Goal: Transaction & Acquisition: Purchase product/service

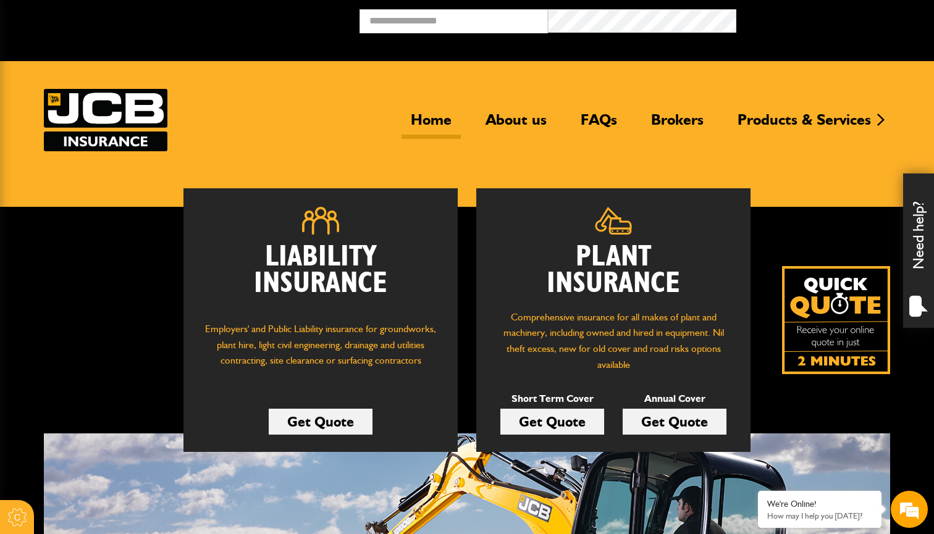
click at [326, 415] on link "Get Quote" at bounding box center [321, 422] width 104 height 26
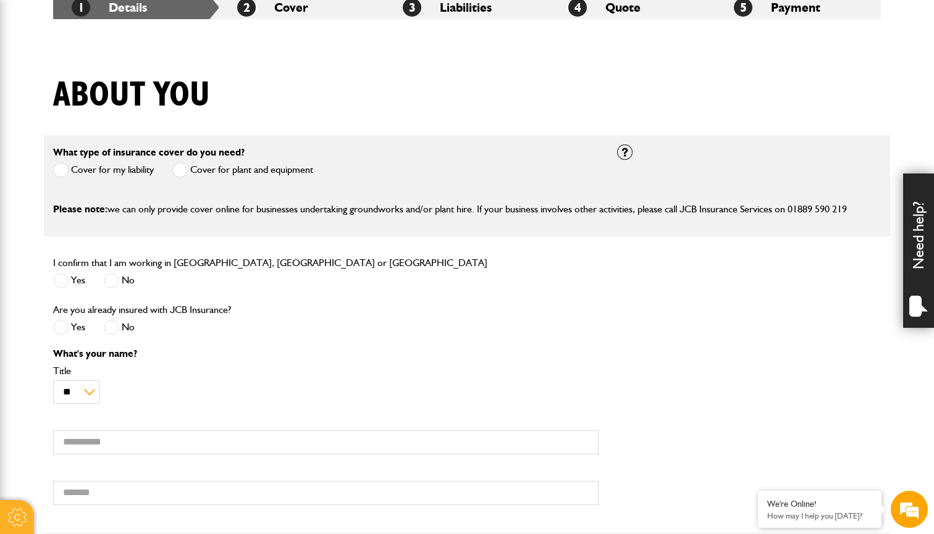
scroll to position [254, 0]
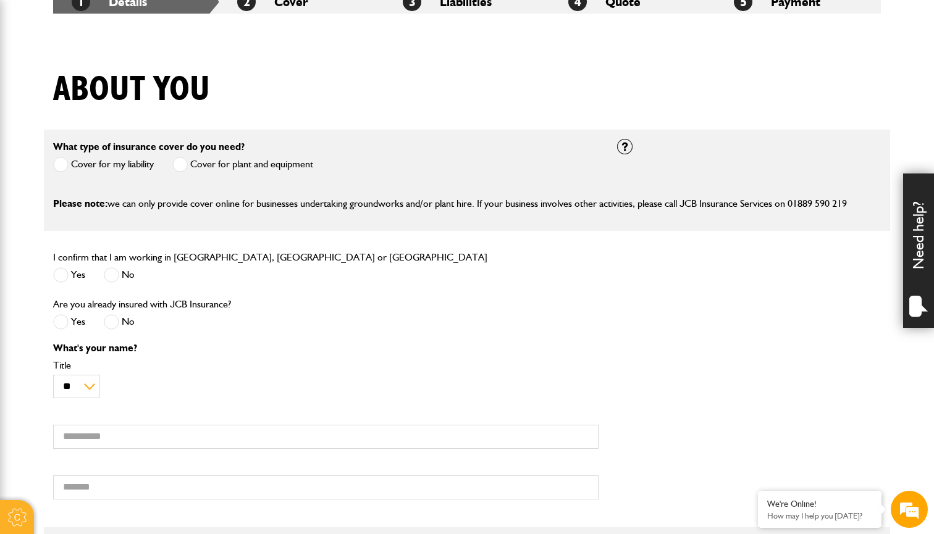
click at [71, 272] on label "Yes" at bounding box center [69, 275] width 32 height 15
click at [69, 319] on label "Yes" at bounding box center [69, 321] width 32 height 15
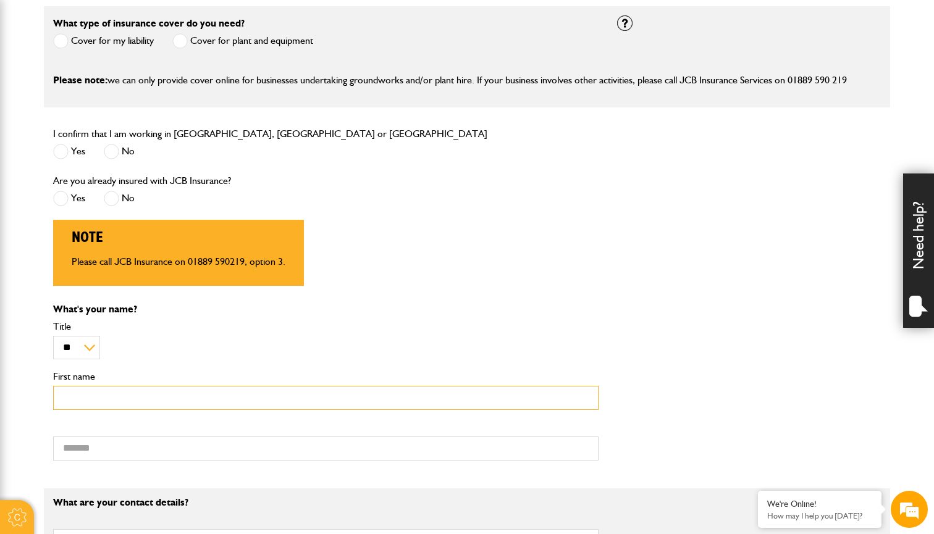
scroll to position [443, 0]
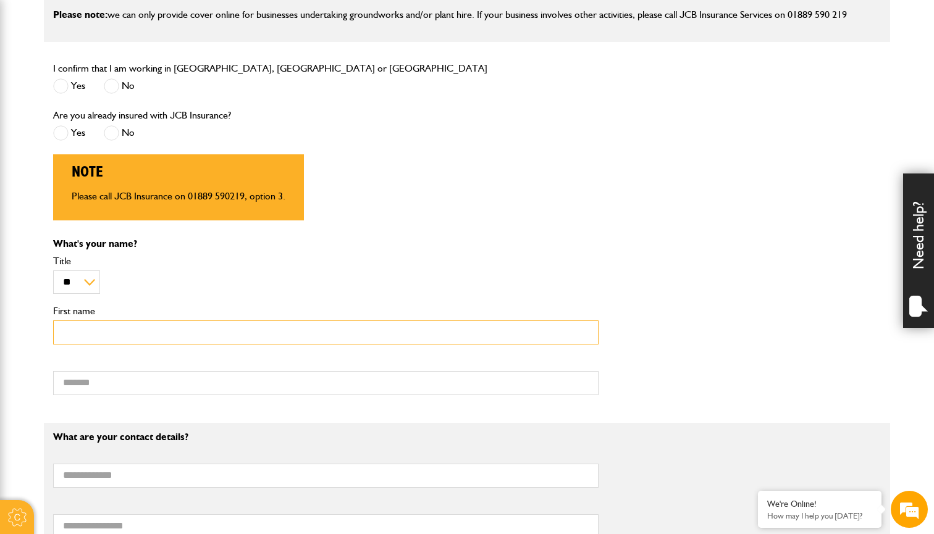
click at [181, 339] on input "First name" at bounding box center [326, 333] width 546 height 24
click at [576, 336] on input "First name" at bounding box center [326, 333] width 546 height 24
click at [578, 336] on input "First name" at bounding box center [326, 333] width 546 height 24
click at [578, 335] on input "First name" at bounding box center [326, 333] width 546 height 24
type input "*****"
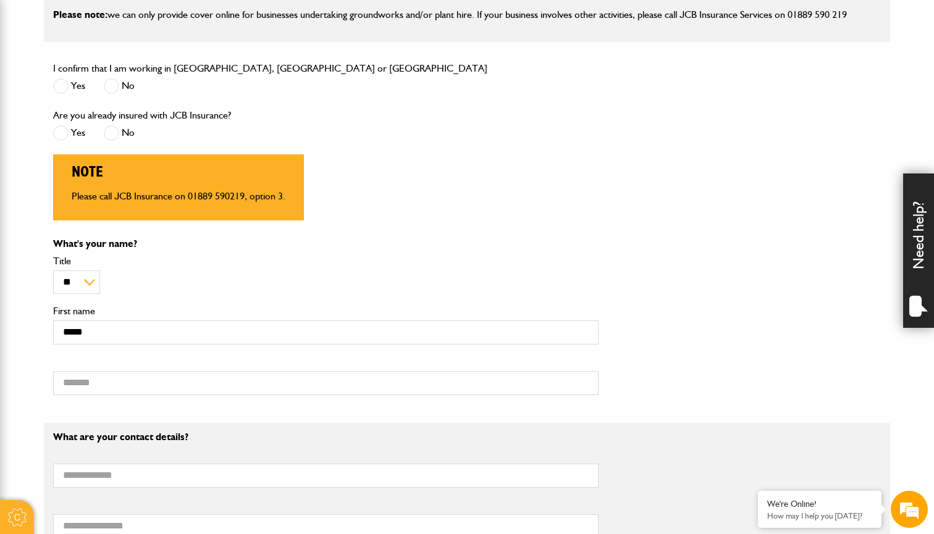
type input "*******"
type input "**********"
type input "*******"
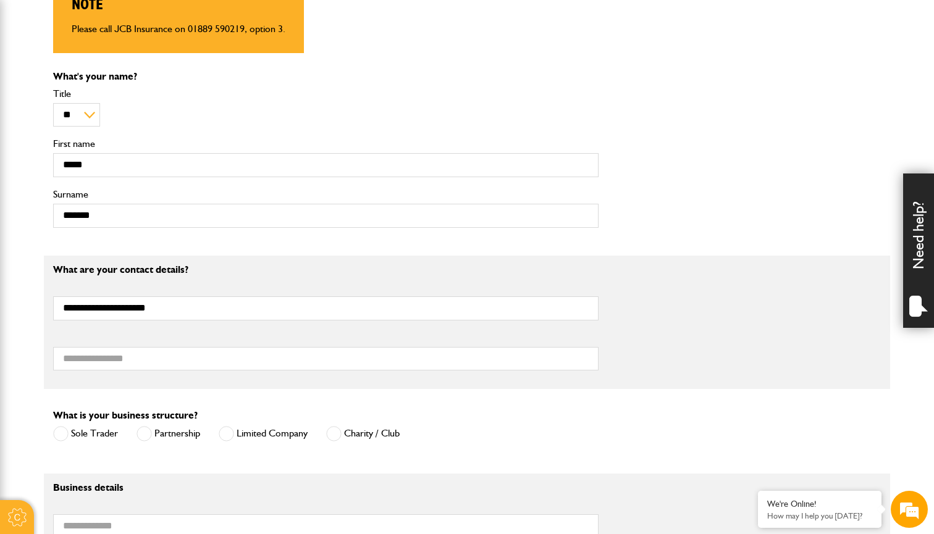
scroll to position [677, 0]
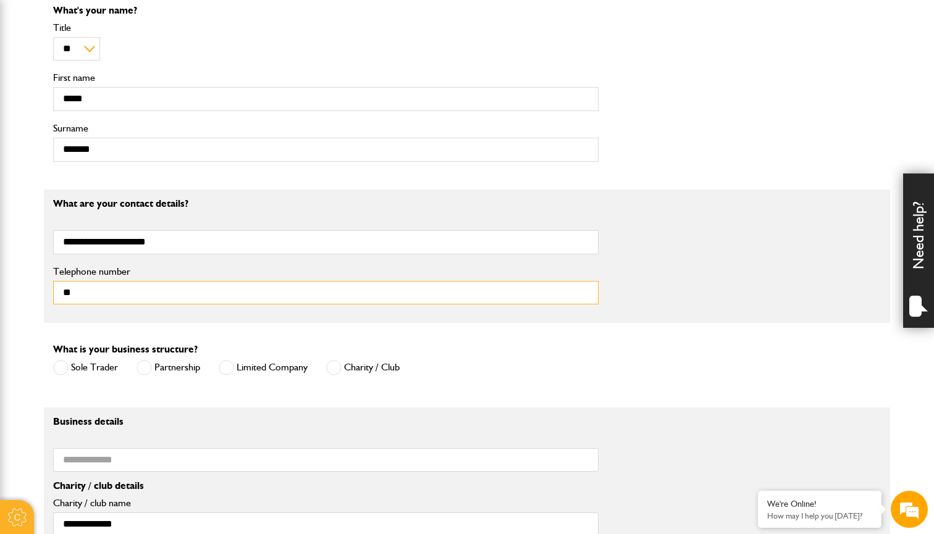
type input "**********"
click at [97, 365] on label "Sole Trader" at bounding box center [85, 367] width 65 height 15
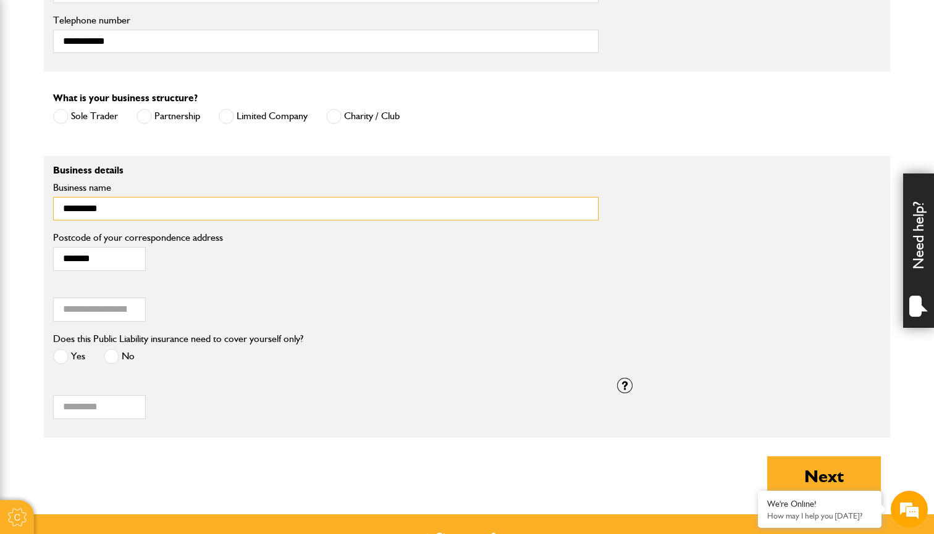
scroll to position [1010, 0]
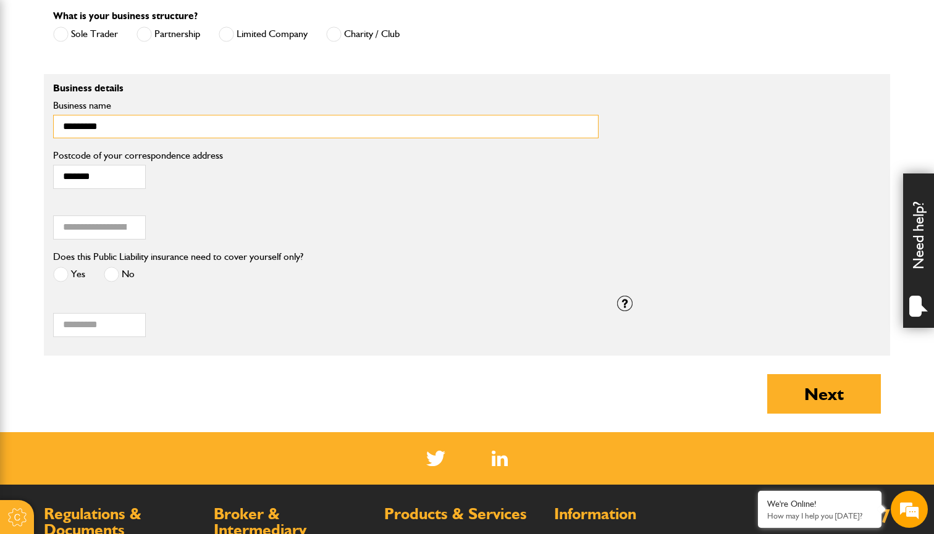
type input "*********"
click at [64, 268] on span at bounding box center [60, 274] width 15 height 15
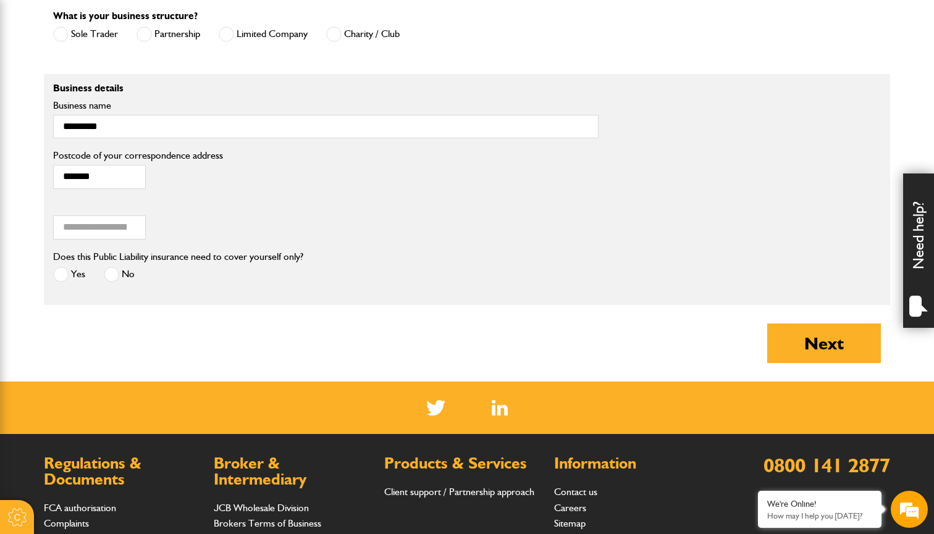
click at [129, 276] on label "No" at bounding box center [119, 274] width 31 height 15
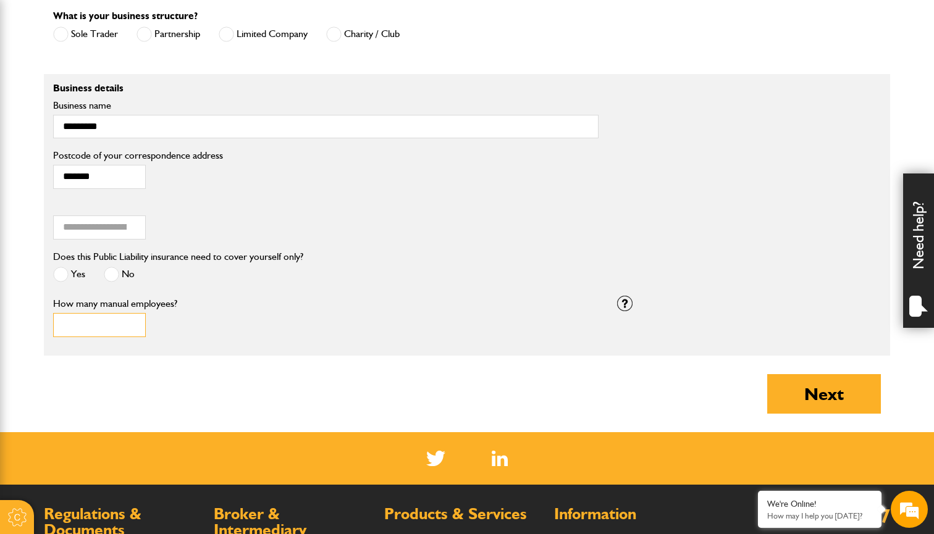
click at [117, 324] on input "How many manual employees?" at bounding box center [99, 325] width 93 height 24
click at [133, 321] on input "*" at bounding box center [99, 325] width 93 height 24
click at [133, 325] on input "*" at bounding box center [99, 325] width 93 height 24
type input "*"
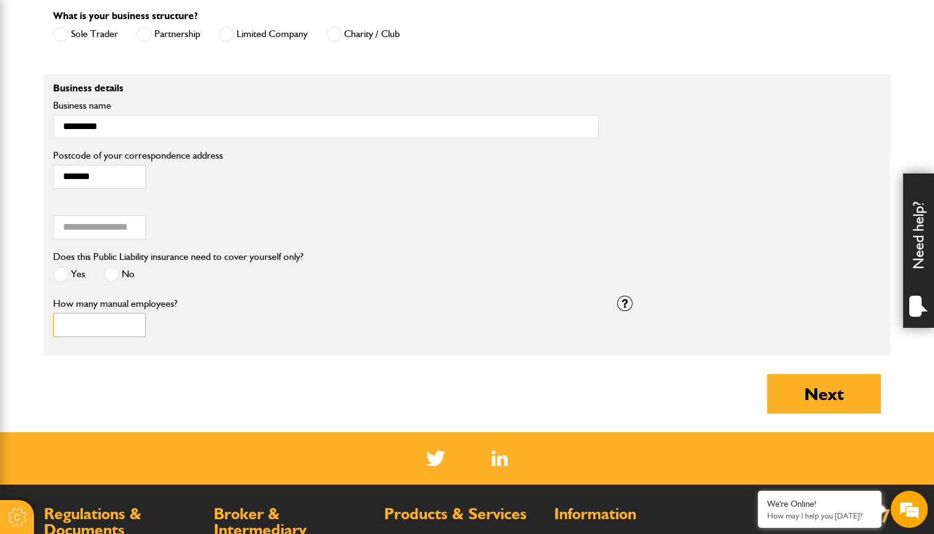
click at [133, 325] on input "*" at bounding box center [99, 325] width 93 height 24
click at [65, 273] on span at bounding box center [60, 274] width 15 height 15
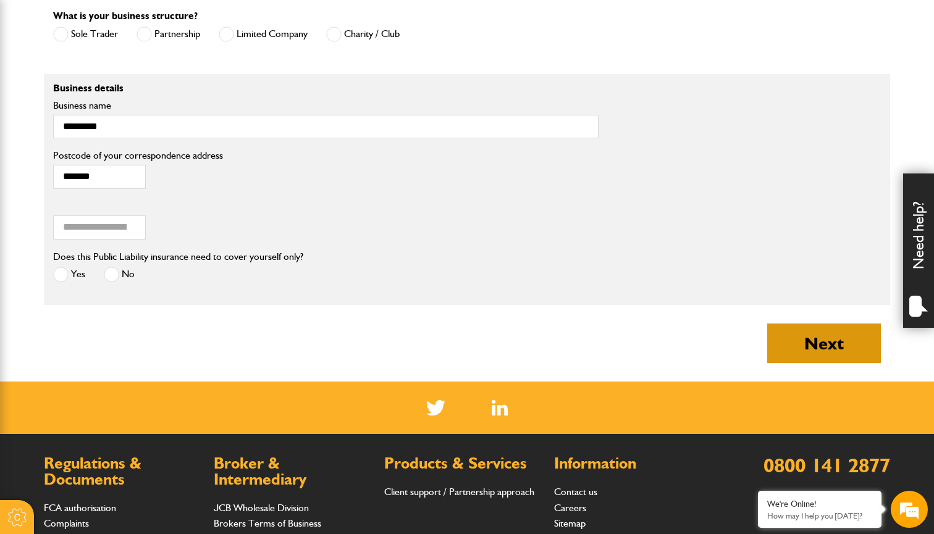
click at [824, 358] on button "Next" at bounding box center [824, 344] width 114 height 40
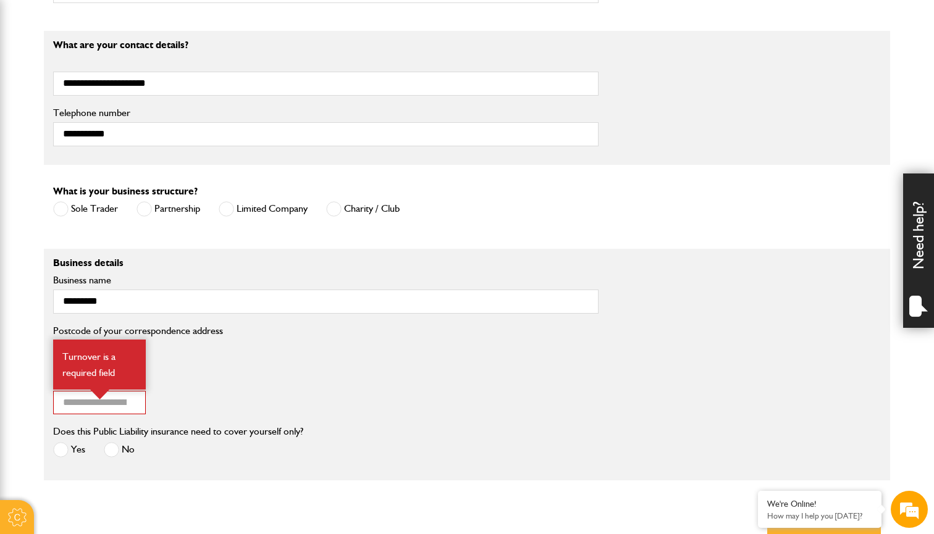
scroll to position [1009, 0]
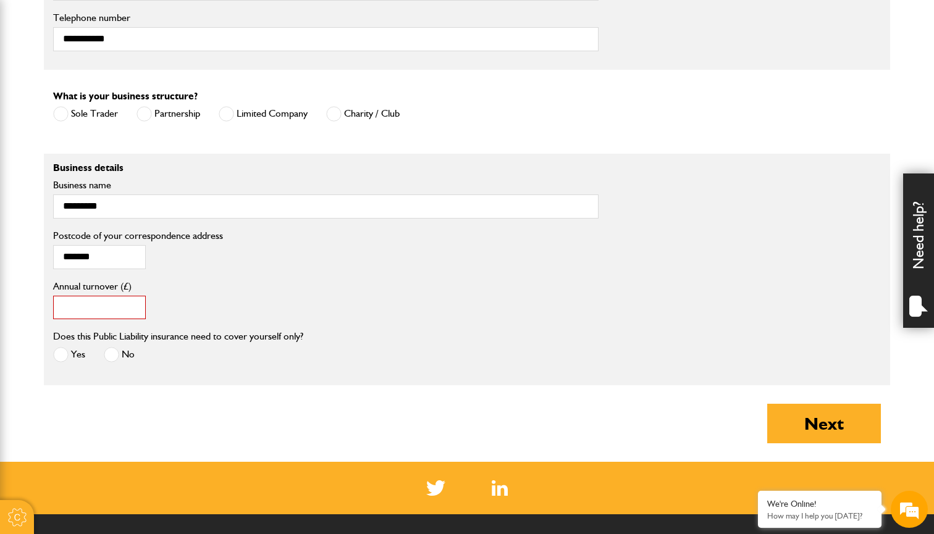
click at [90, 305] on input "*" at bounding box center [99, 308] width 93 height 24
type input "**"
type input "*"
type input "*****"
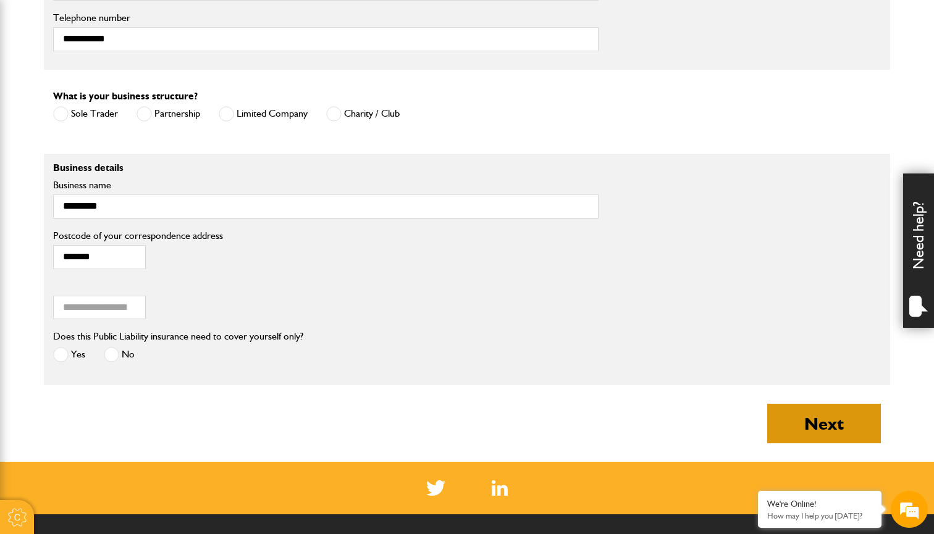
click at [771, 414] on button "Next" at bounding box center [824, 424] width 114 height 40
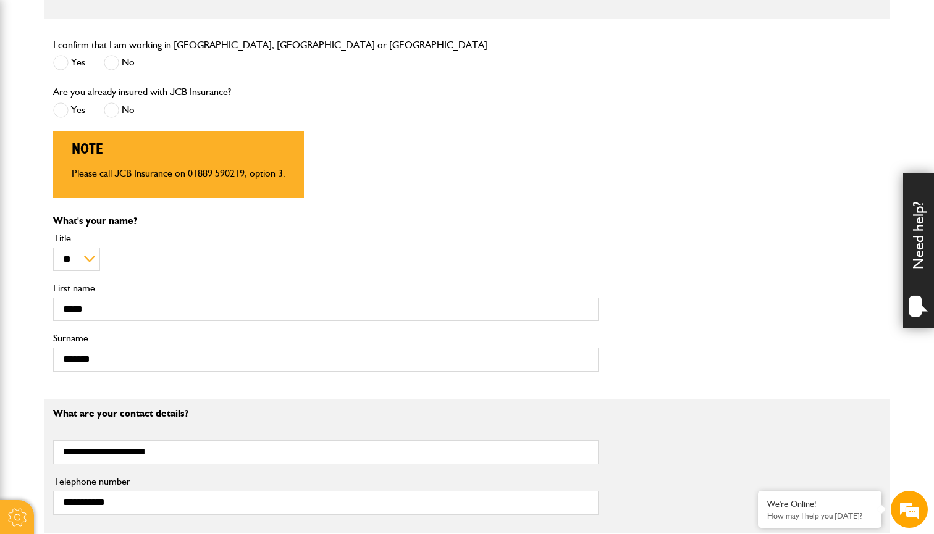
scroll to position [526, 0]
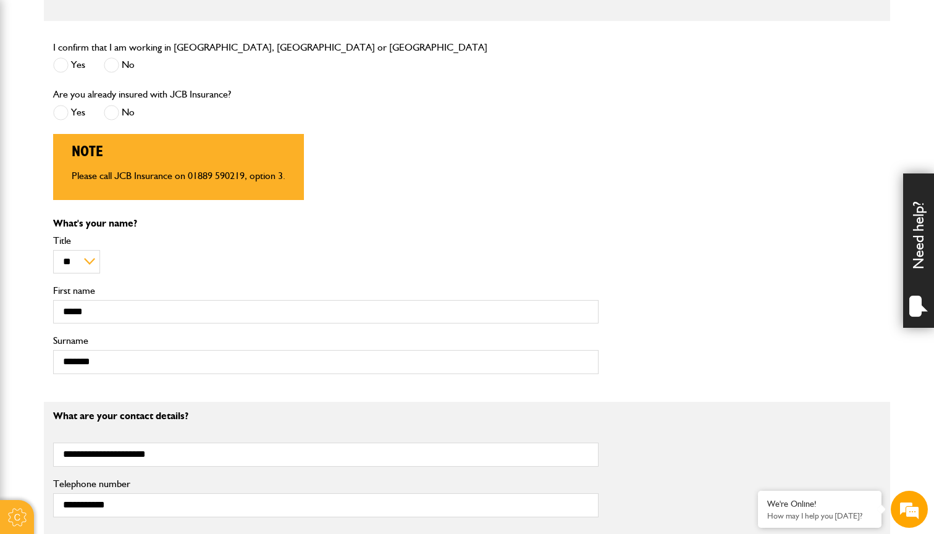
click at [119, 112] on span at bounding box center [111, 112] width 15 height 15
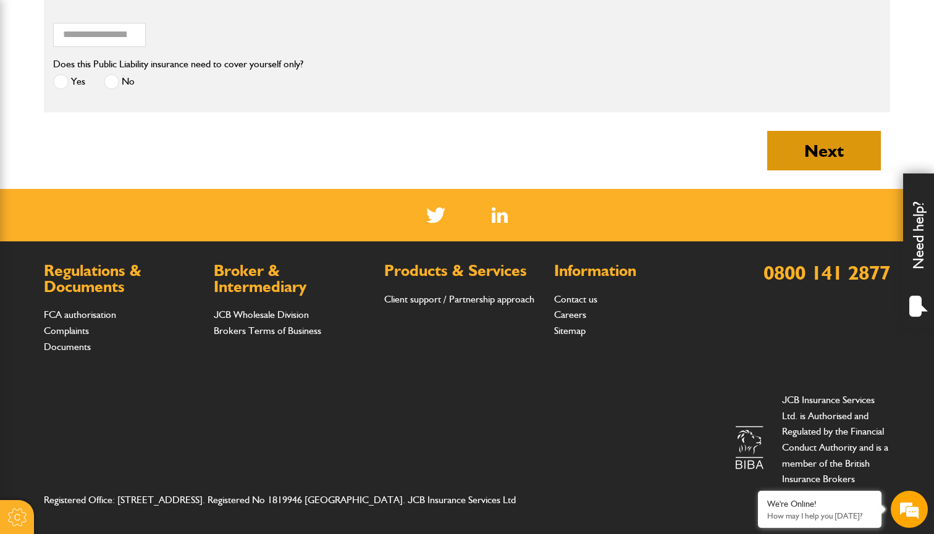
scroll to position [1181, 0]
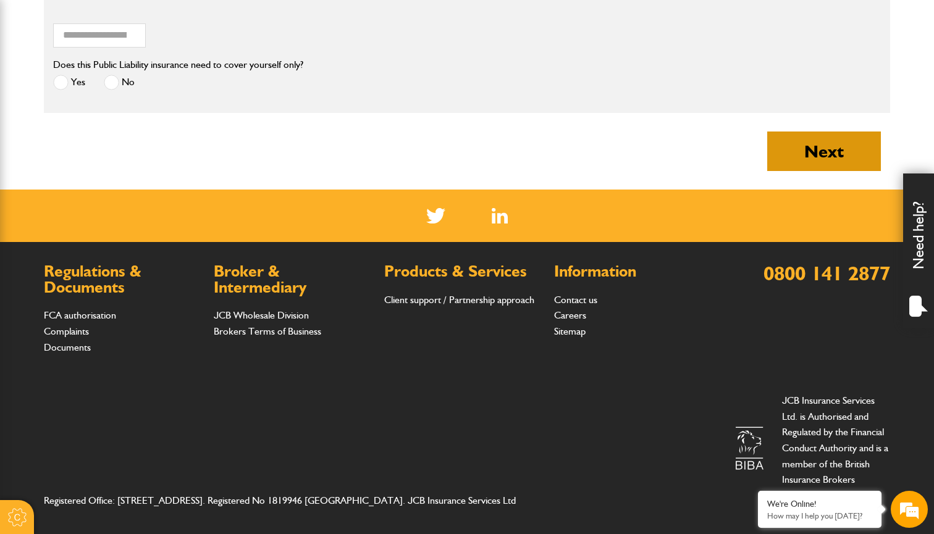
click at [786, 158] on button "Next" at bounding box center [824, 152] width 114 height 40
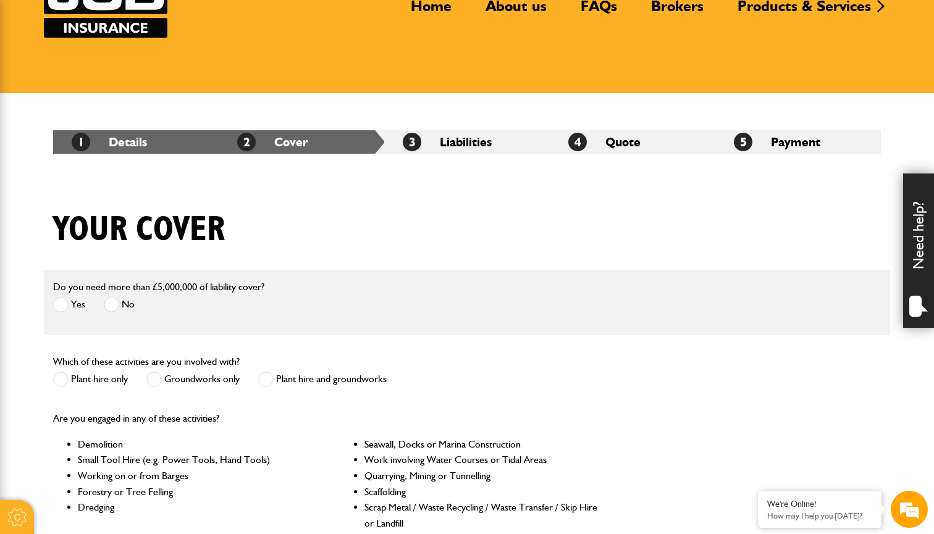
scroll to position [122, 0]
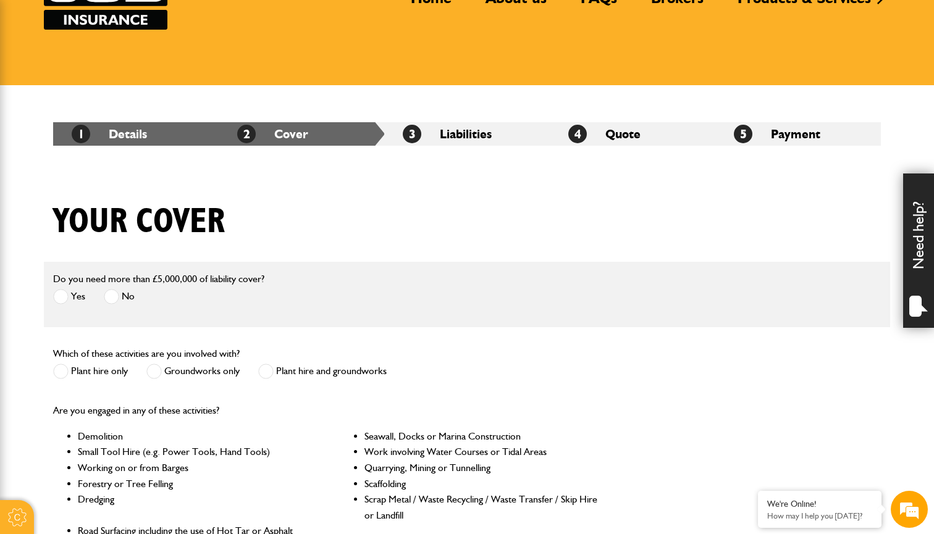
click at [115, 295] on span at bounding box center [111, 296] width 15 height 15
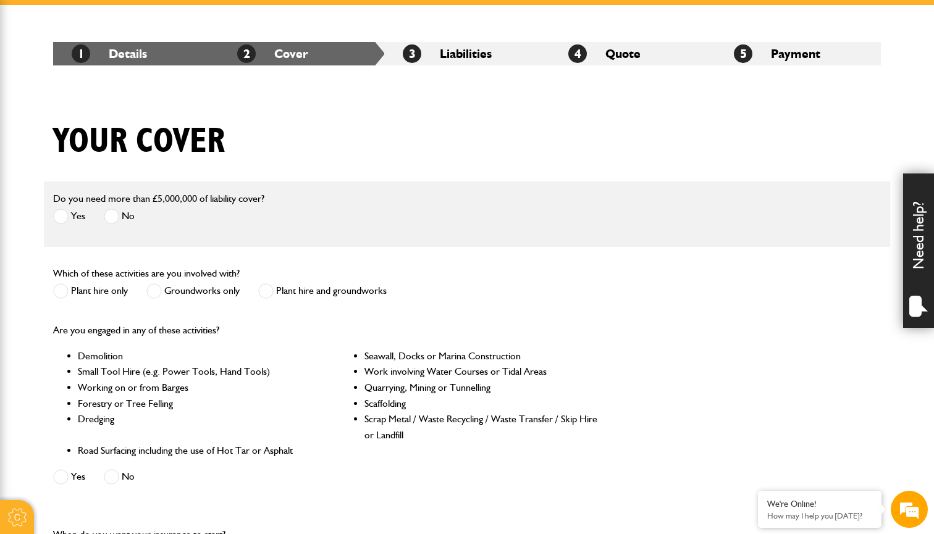
scroll to position [217, 0]
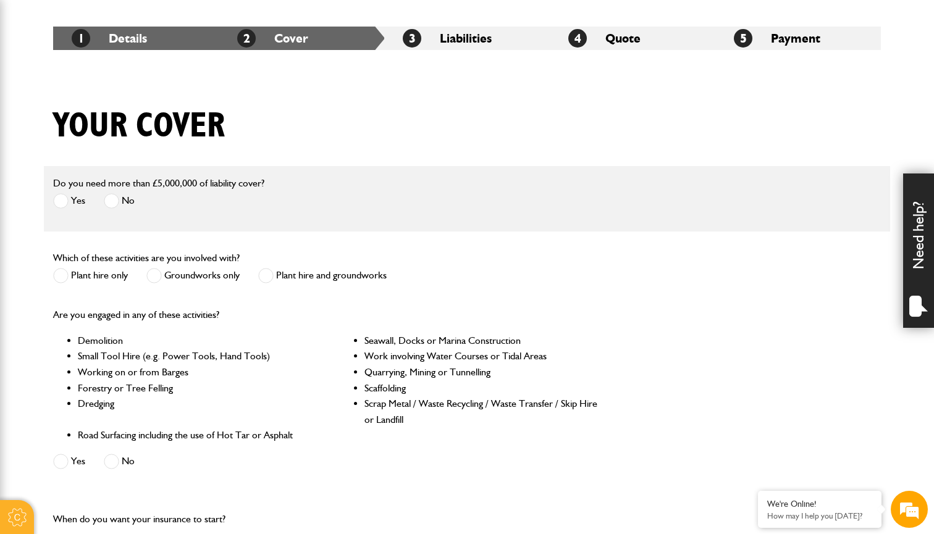
click at [87, 274] on label "Plant hire only" at bounding box center [90, 275] width 75 height 15
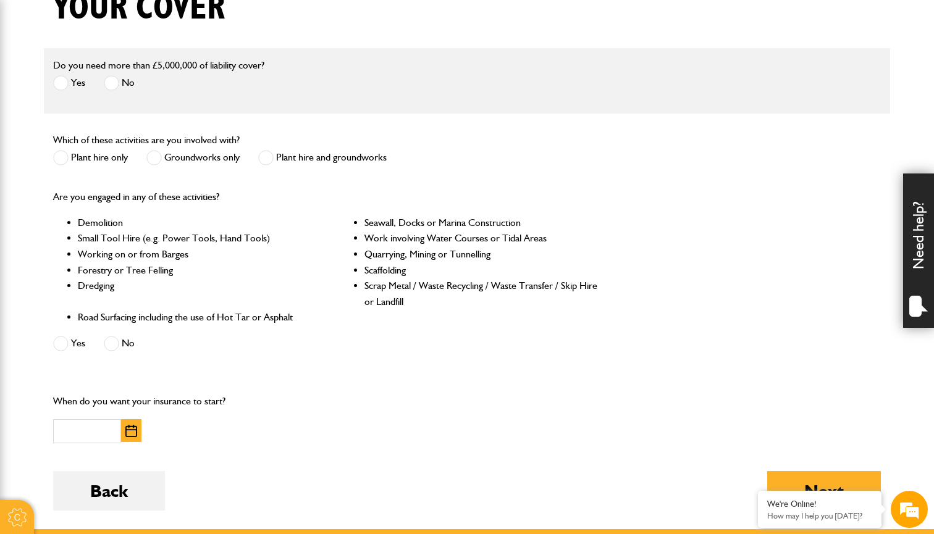
scroll to position [352, 0]
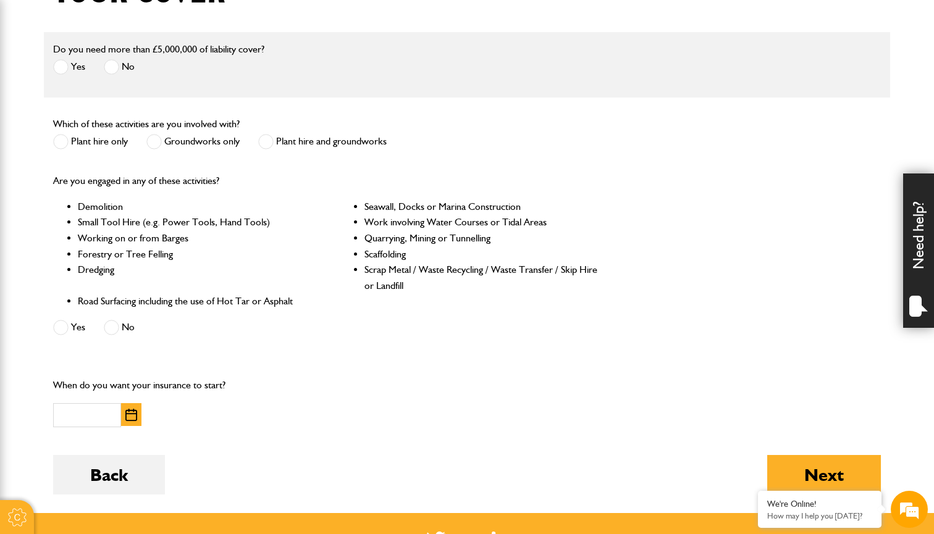
click at [109, 328] on span at bounding box center [111, 327] width 15 height 15
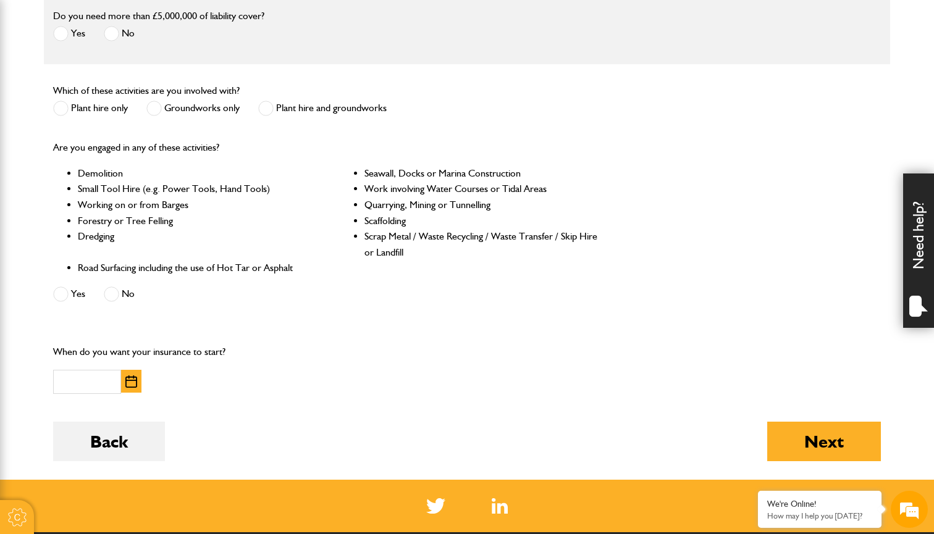
scroll to position [0, 0]
click at [124, 370] on button "button" at bounding box center [131, 381] width 20 height 23
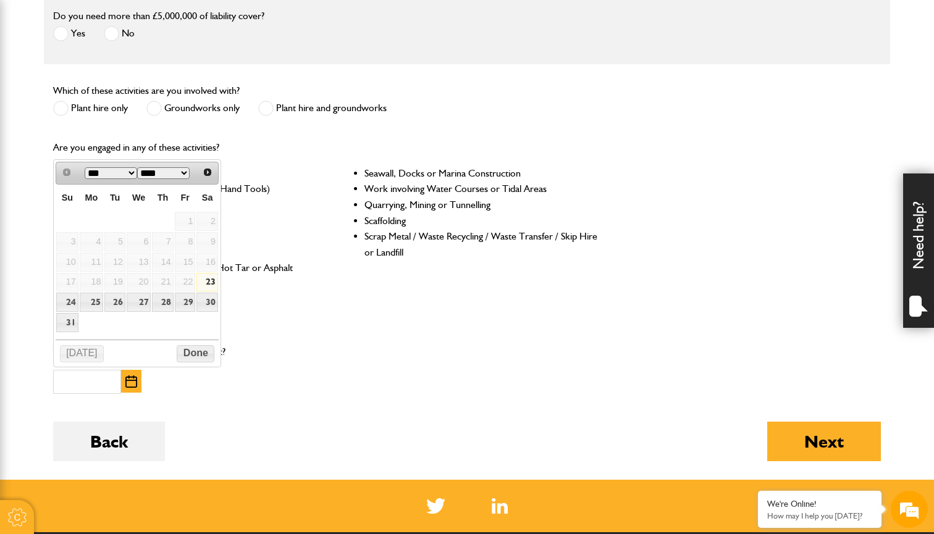
click at [212, 284] on link "23" at bounding box center [206, 282] width 21 height 19
type input "**********"
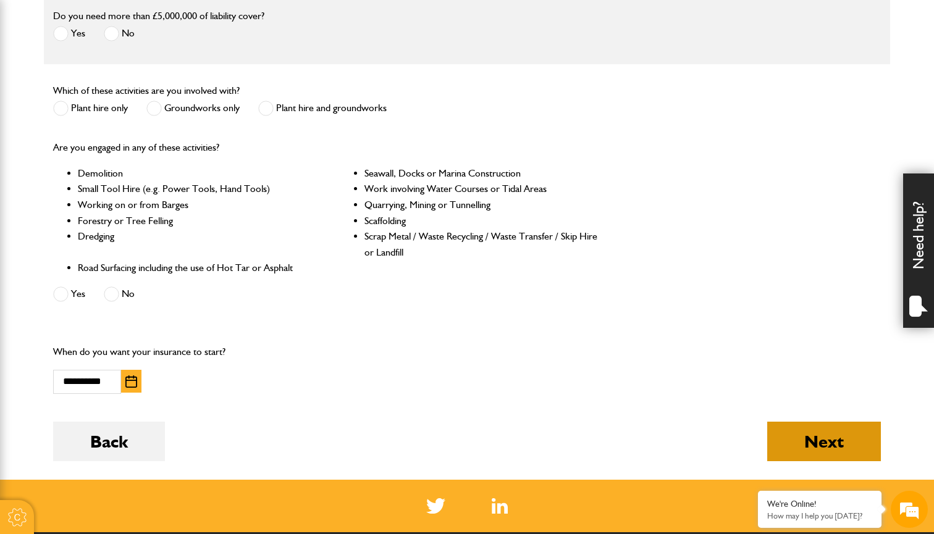
click at [788, 435] on button "Next" at bounding box center [824, 442] width 114 height 40
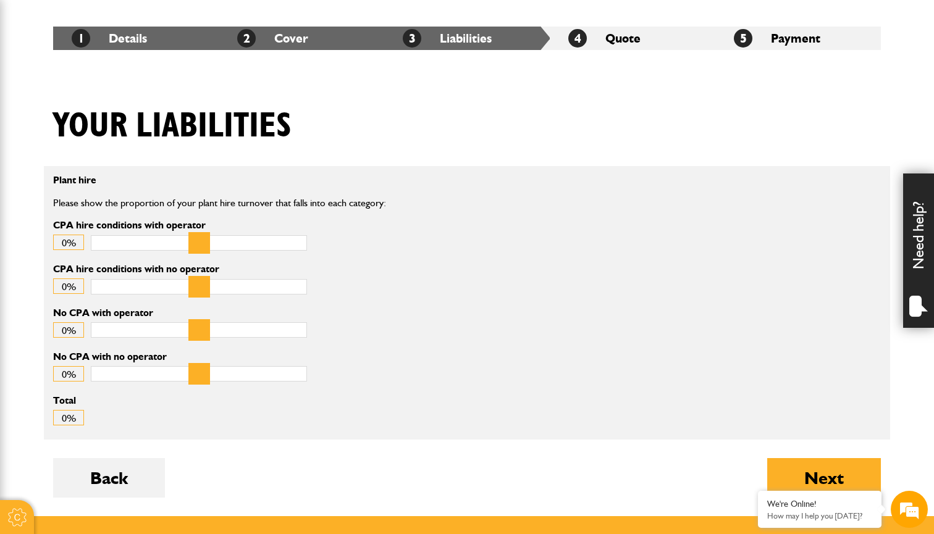
scroll to position [222, 0]
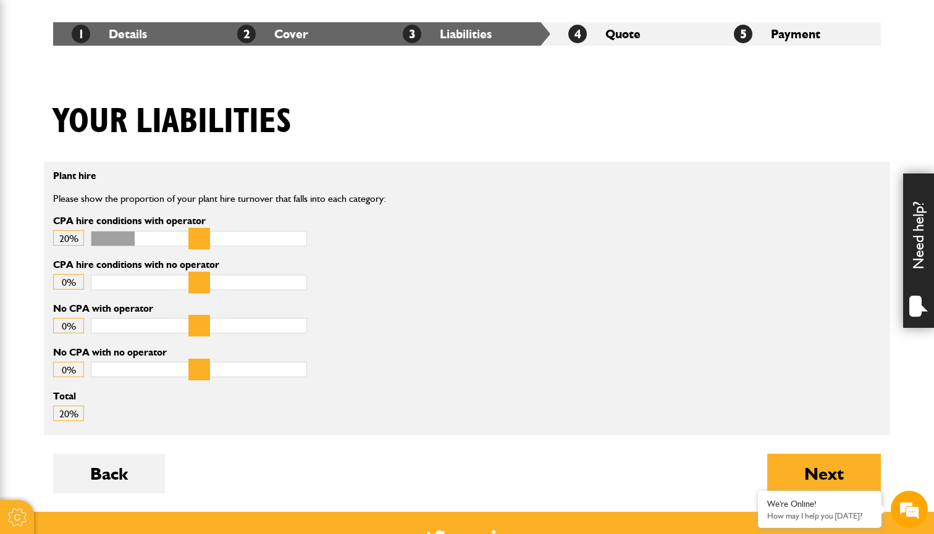
type input "*"
drag, startPoint x: 104, startPoint y: 235, endPoint x: 91, endPoint y: 245, distance: 16.3
click at [92, 245] on input "CPA hire conditions with operator" at bounding box center [199, 238] width 216 height 15
drag, startPoint x: 102, startPoint y: 279, endPoint x: 329, endPoint y: 274, distance: 227.4
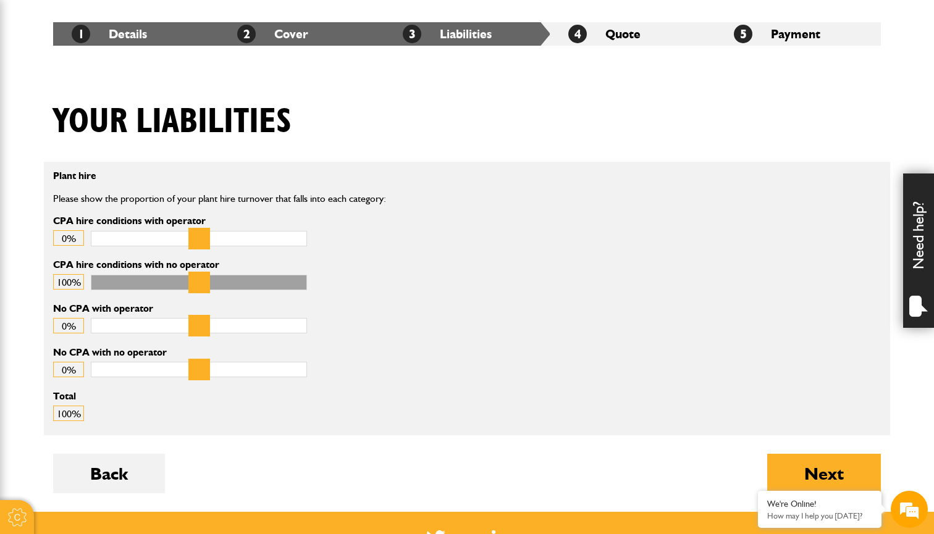
type input "***"
click at [329, 274] on div "CPA hire conditions with no operator 100%" at bounding box center [326, 282] width 564 height 44
click at [803, 467] on button "Next" at bounding box center [824, 474] width 114 height 40
